Goal: Check status: Check status

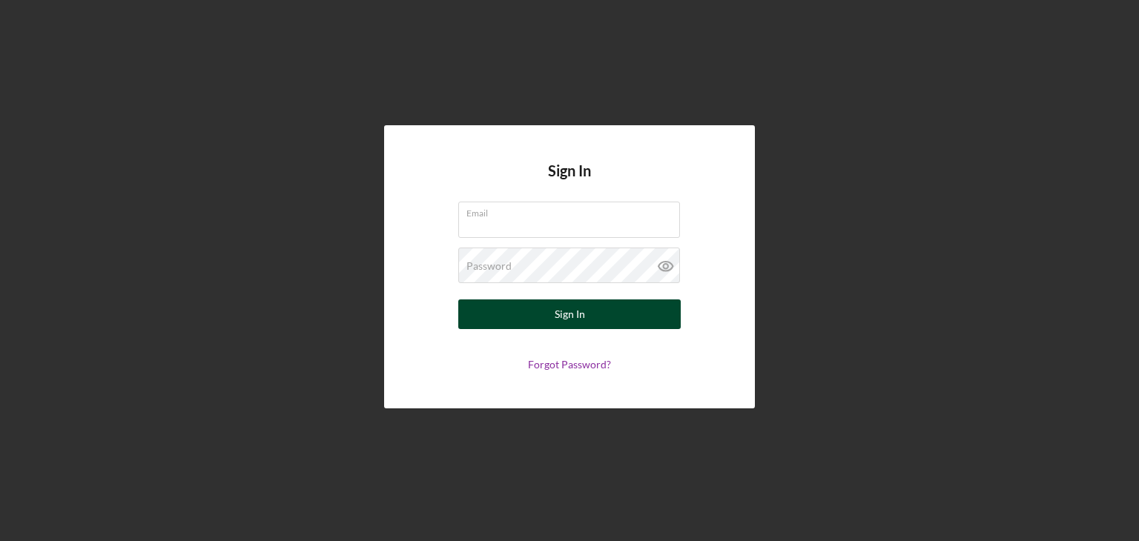
type input "lwilliams@pcvmail.org"
click at [572, 309] on div "Sign In" at bounding box center [569, 314] width 30 height 30
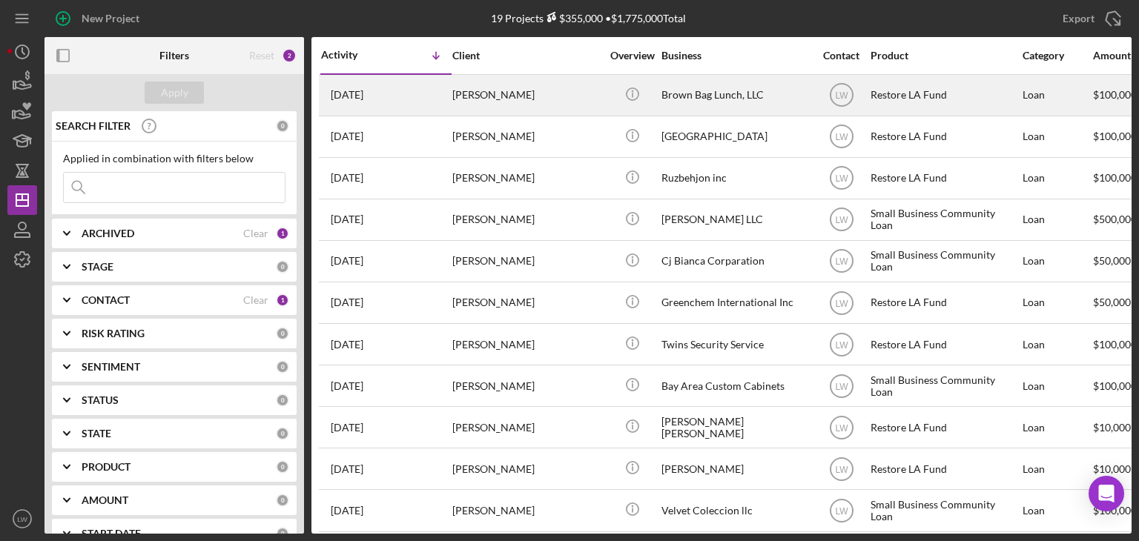
click at [506, 98] on div "Francis Scanlon" at bounding box center [526, 95] width 148 height 39
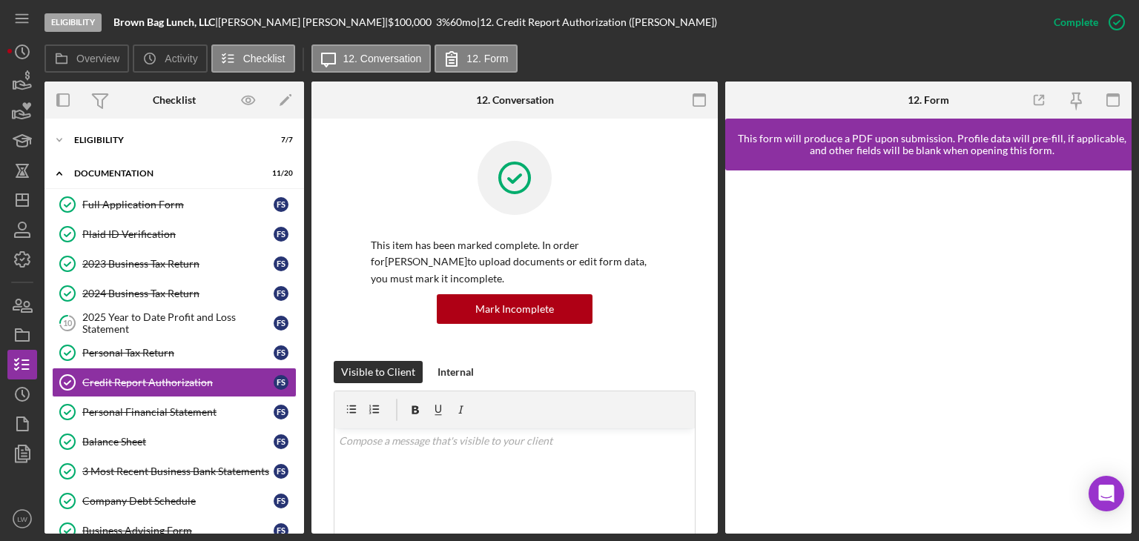
scroll to position [54, 0]
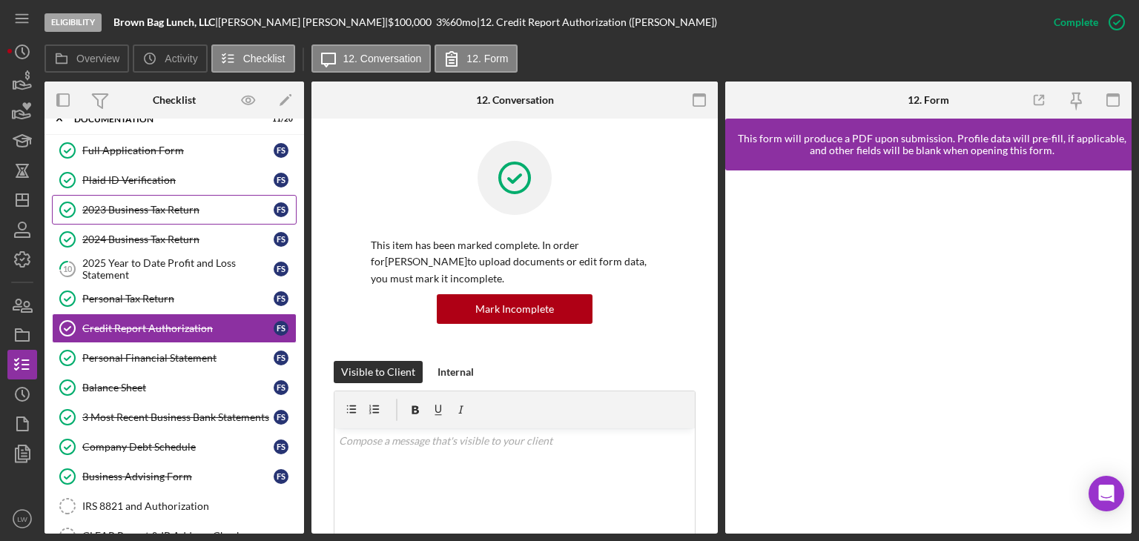
click at [133, 211] on div "2023 Business Tax Return" at bounding box center [177, 210] width 191 height 12
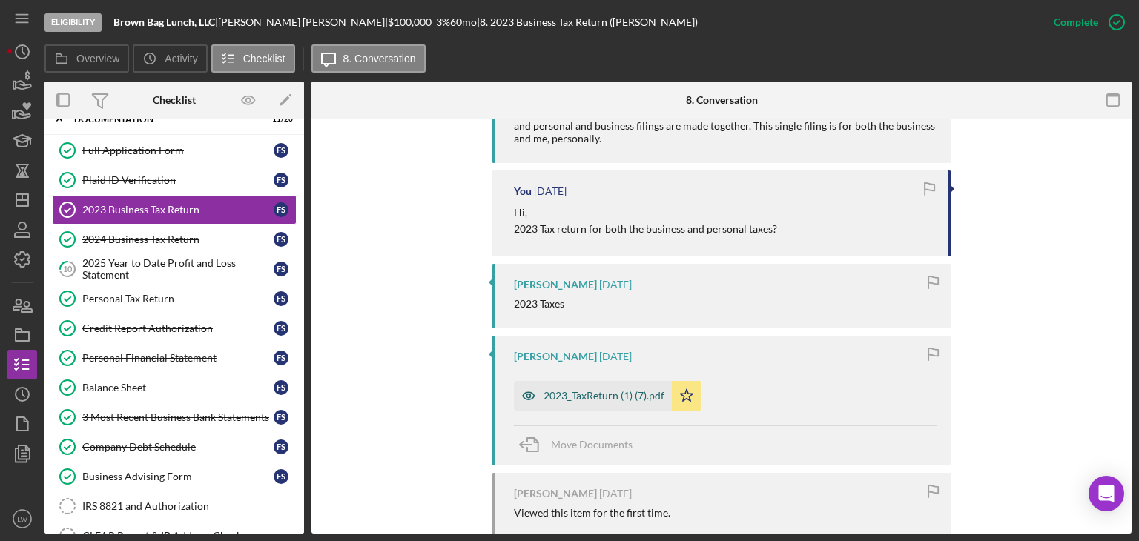
click at [578, 392] on div "2023_TaxReturn (1) (7).pdf" at bounding box center [603, 396] width 121 height 12
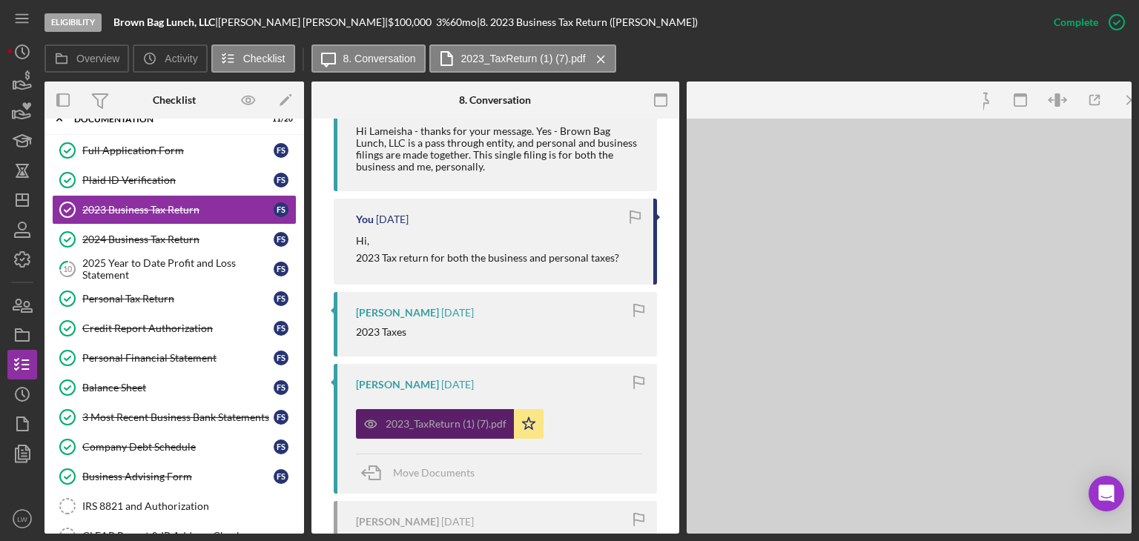
scroll to position [683, 0]
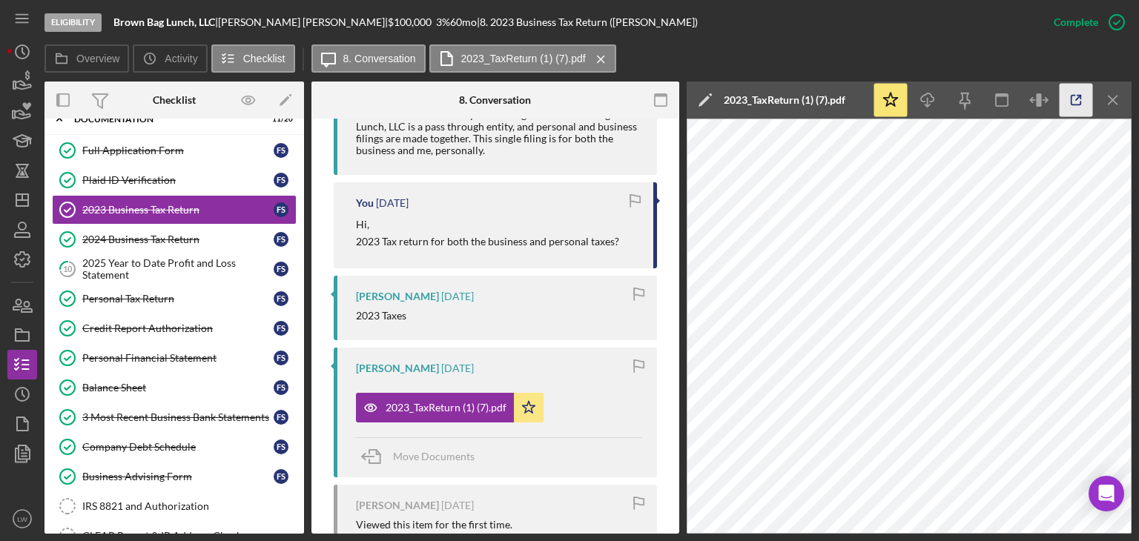
click at [1073, 102] on icon "button" at bounding box center [1075, 100] width 33 height 33
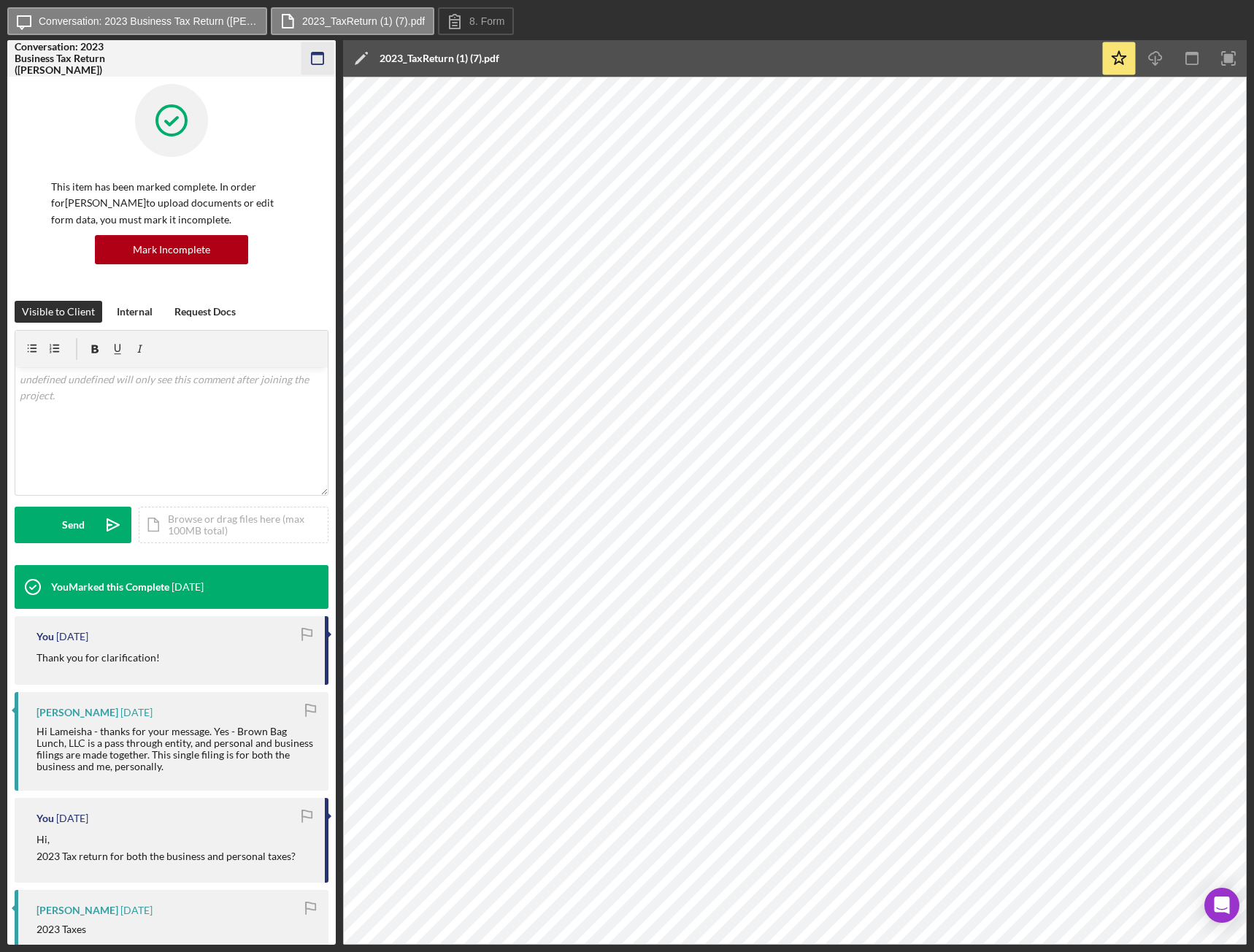
click at [312, 52] on icon "button" at bounding box center [317, 58] width 32 height 32
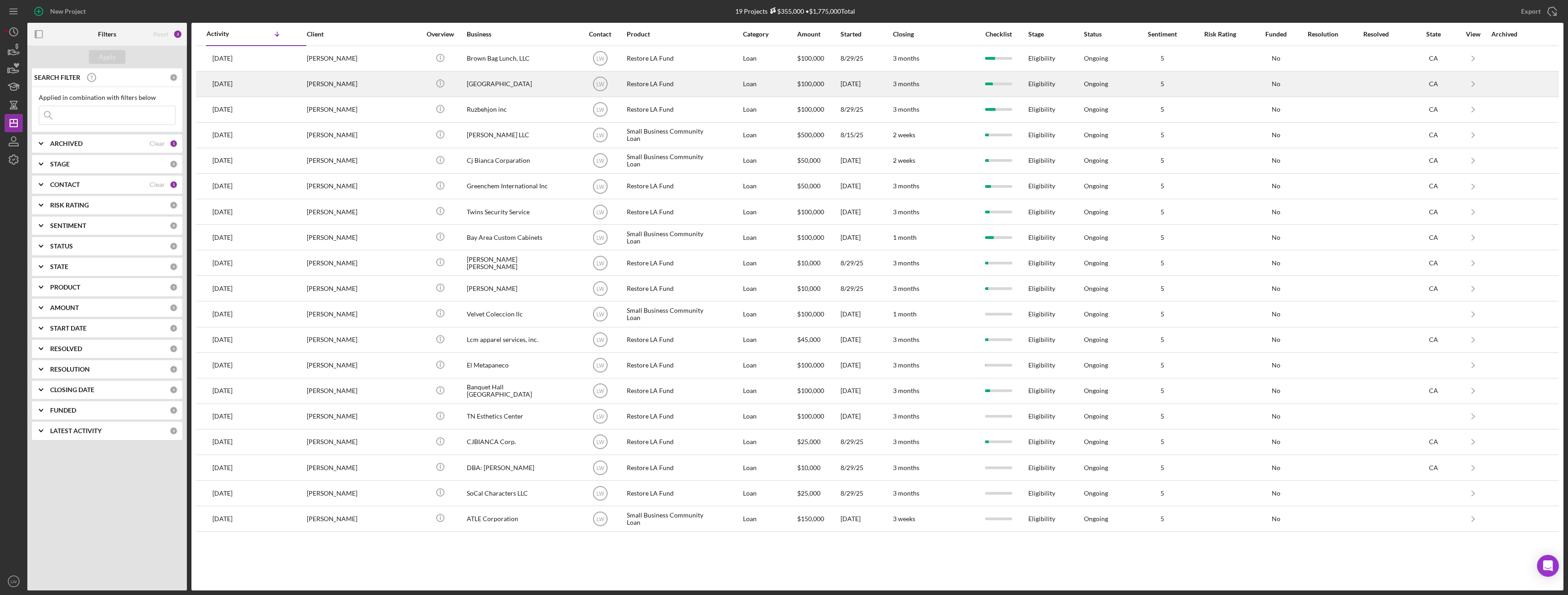
click at [352, 87] on div "[PERSON_NAME]" at bounding box center [352, 84] width 91 height 24
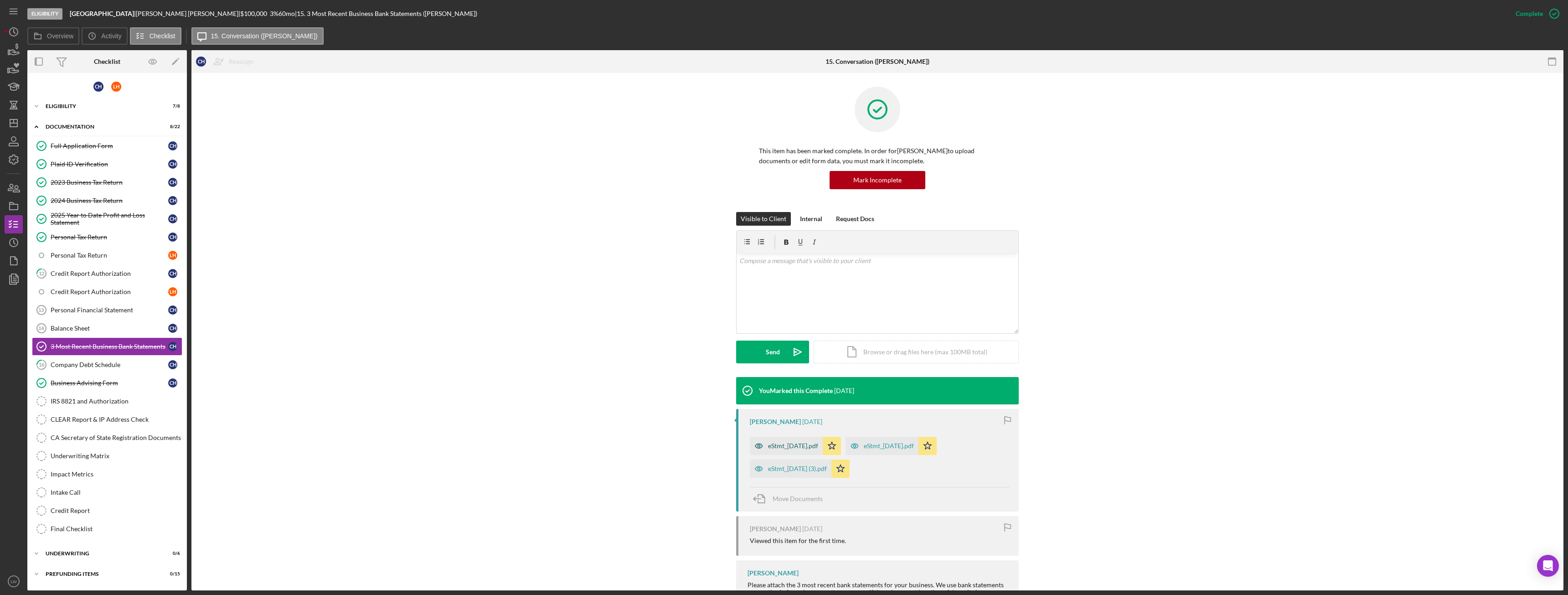
click at [778, 444] on div "eStmt_[DATE].pdf" at bounding box center [793, 446] width 50 height 7
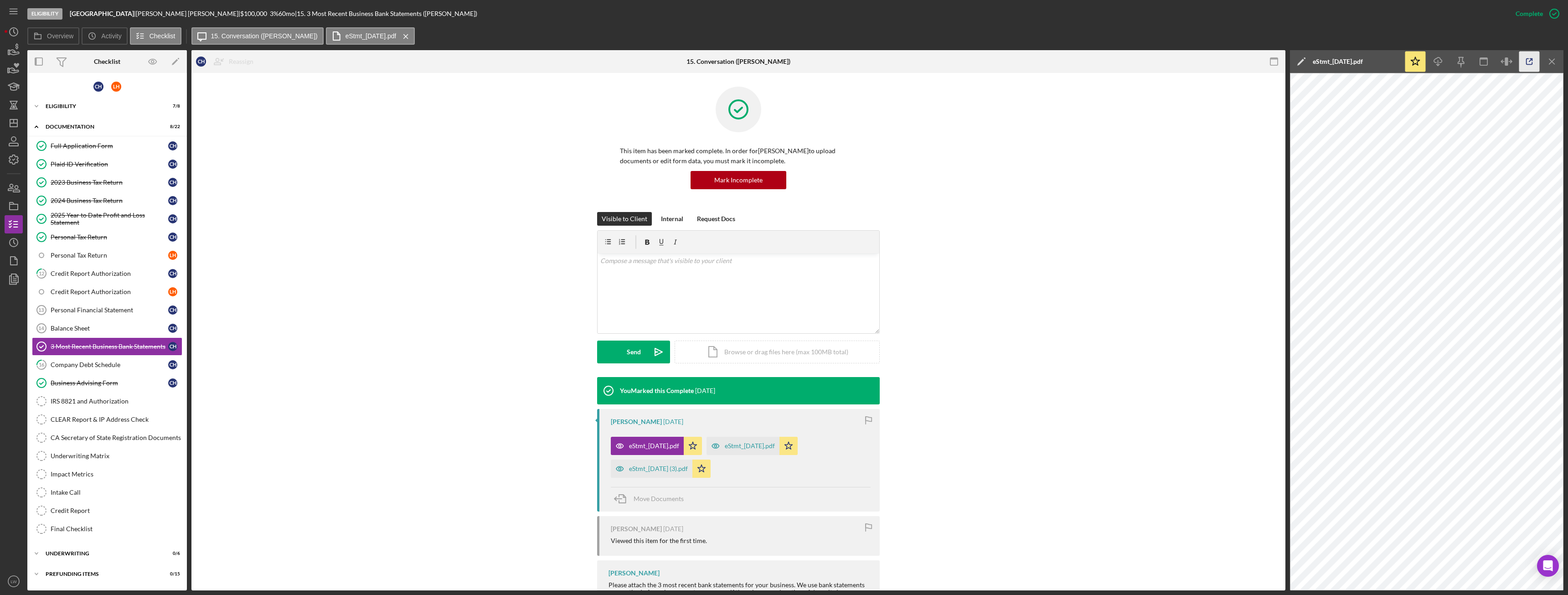
click at [1529, 61] on icon "button" at bounding box center [1529, 62] width 20 height 20
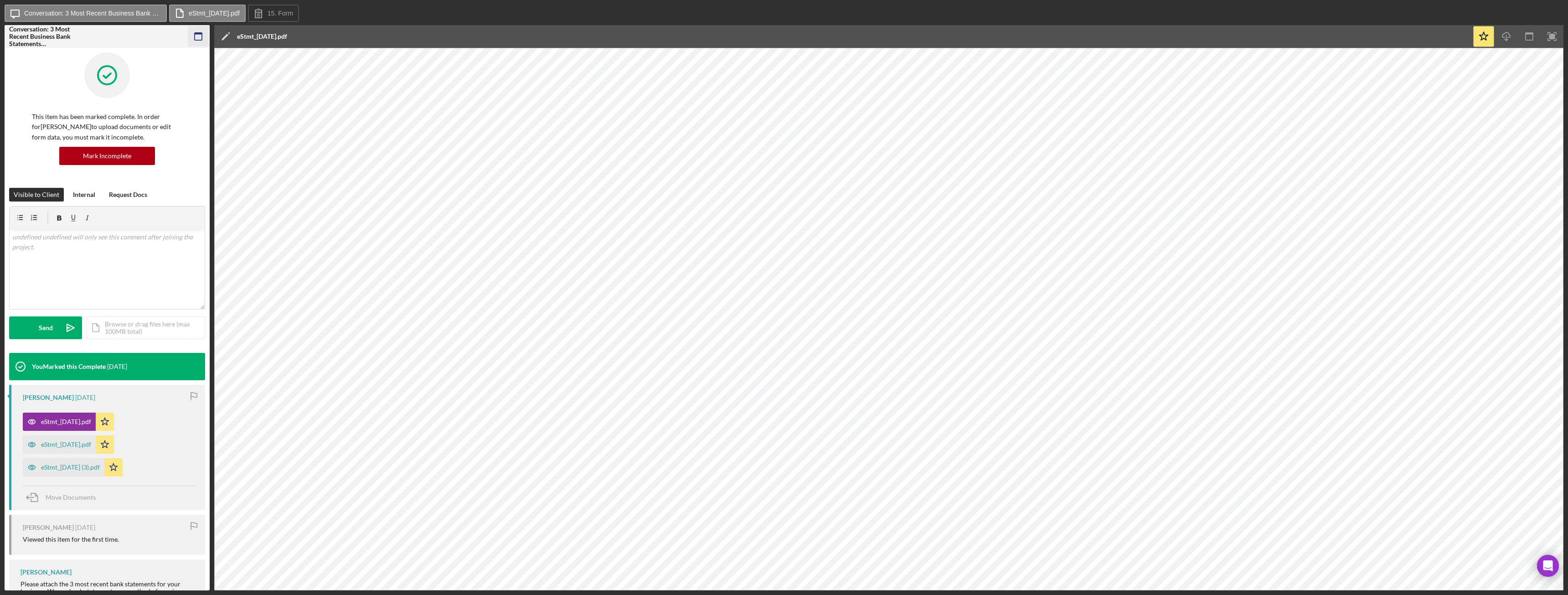
click at [208, 41] on icon "button" at bounding box center [198, 36] width 20 height 20
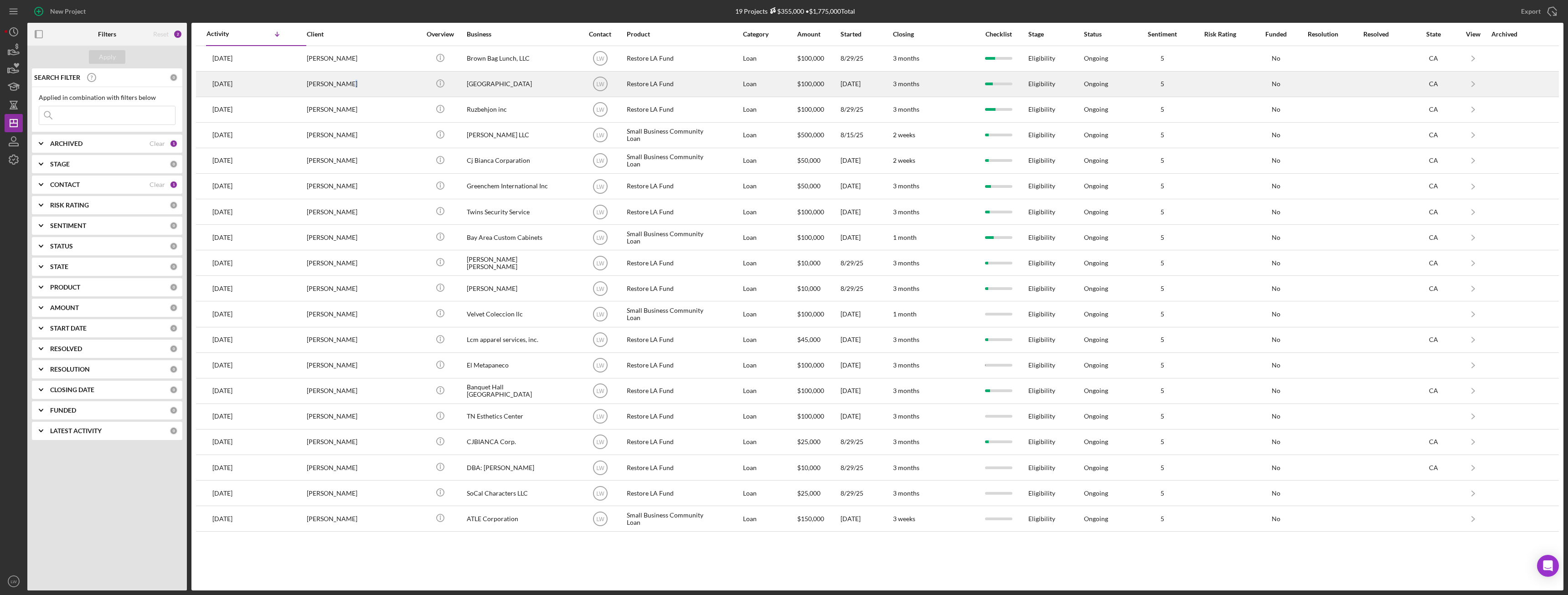
click at [347, 82] on div "[PERSON_NAME]" at bounding box center [352, 84] width 91 height 24
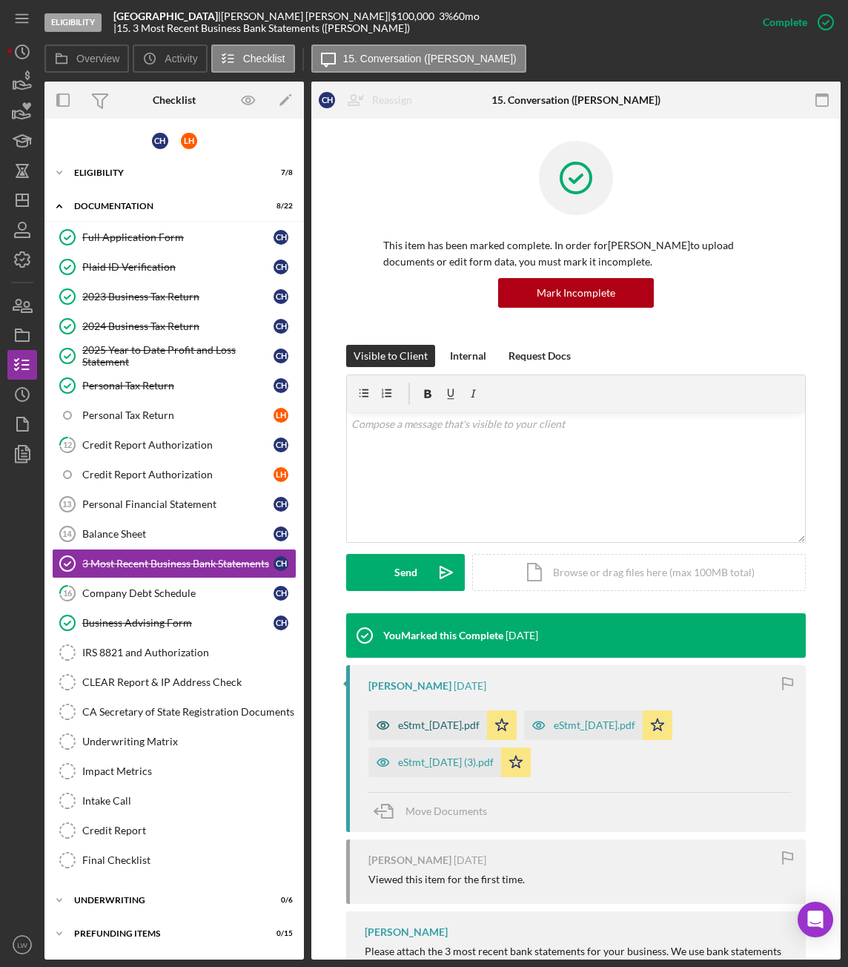
click at [468, 735] on div "eStmt_[DATE].pdf" at bounding box center [427, 725] width 119 height 30
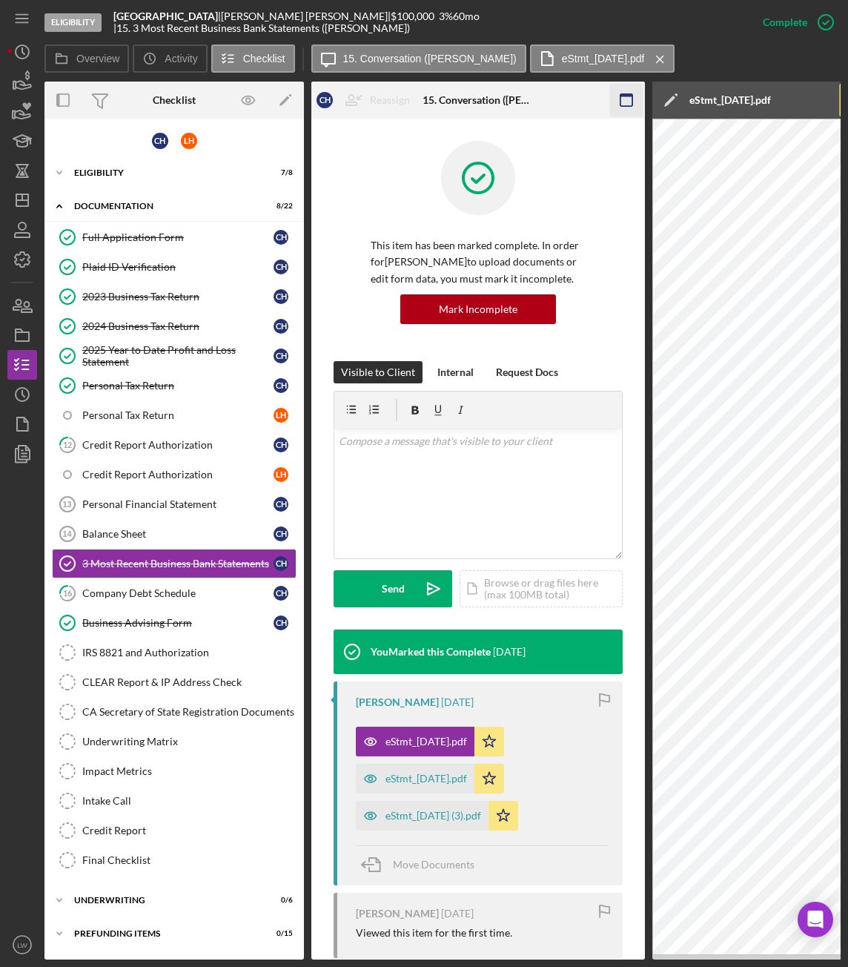
click at [638, 97] on icon "button" at bounding box center [626, 100] width 33 height 33
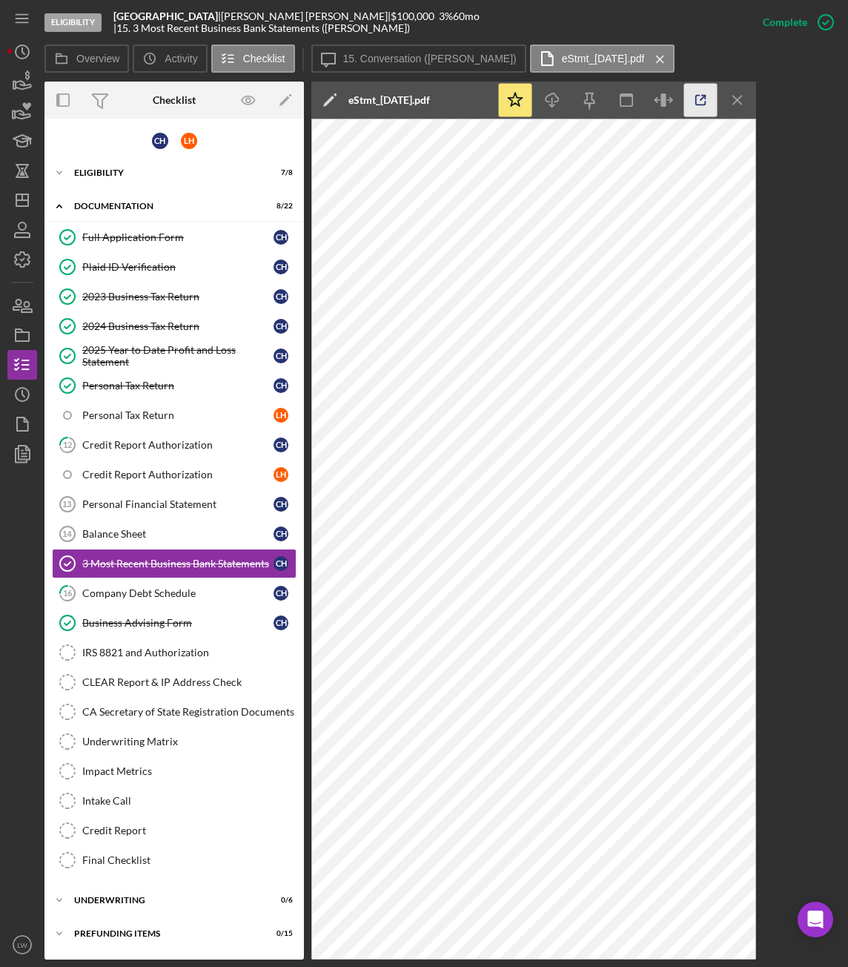
click at [701, 99] on icon "button" at bounding box center [700, 100] width 33 height 33
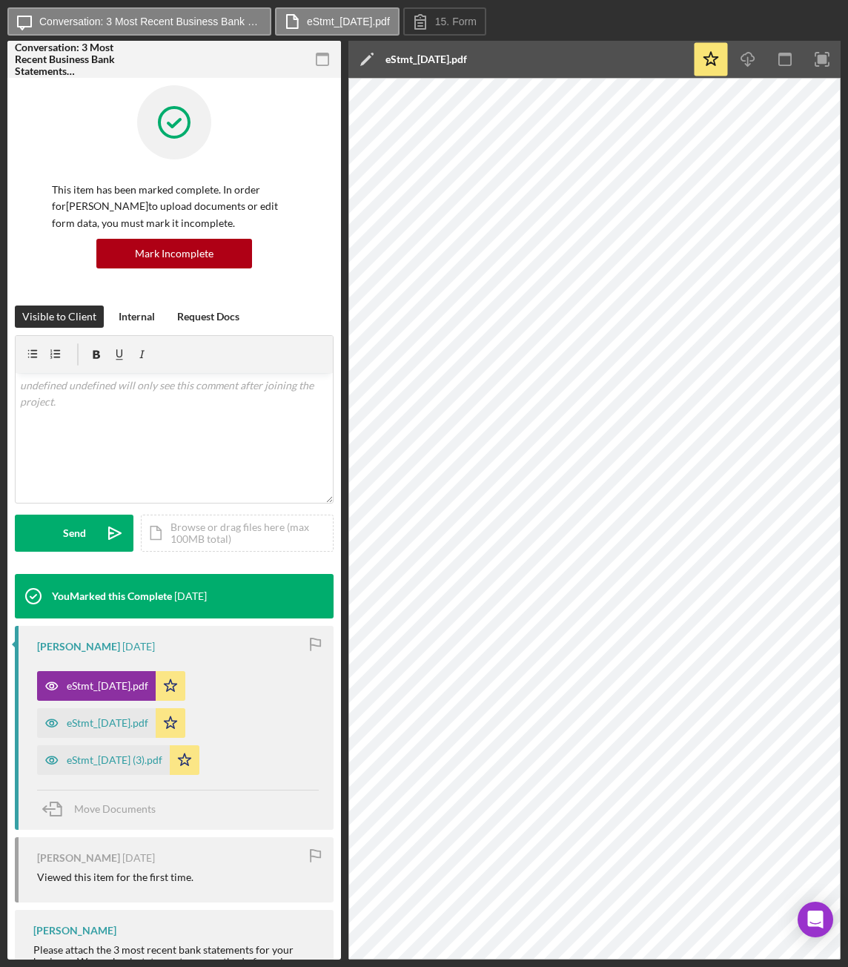
click at [326, 59] on icon "button" at bounding box center [322, 59] width 33 height 33
